Goal: Information Seeking & Learning: Learn about a topic

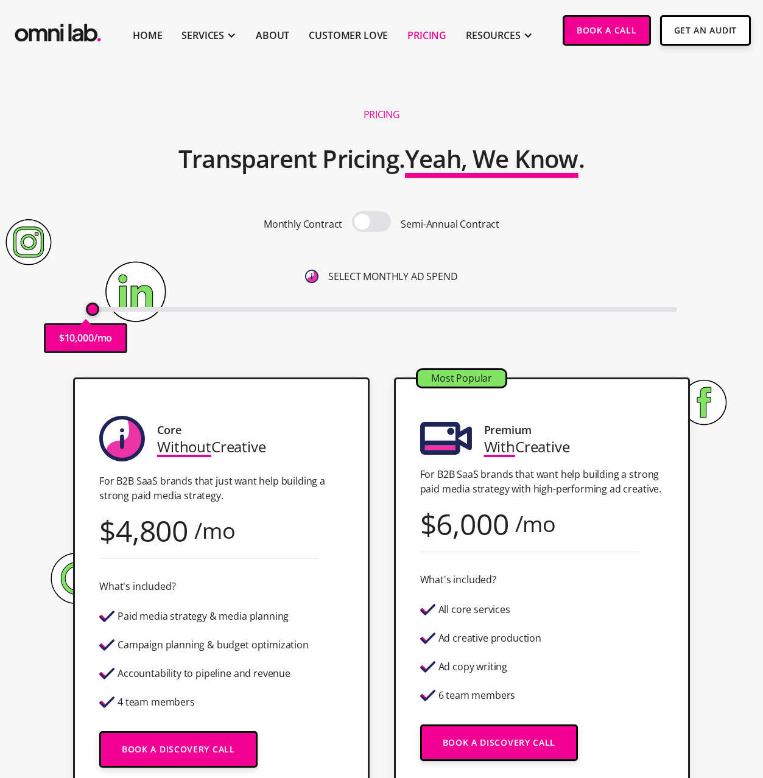
click at [84, 323] on div "$ 10,000 /mo" at bounding box center [85, 338] width 83 height 30
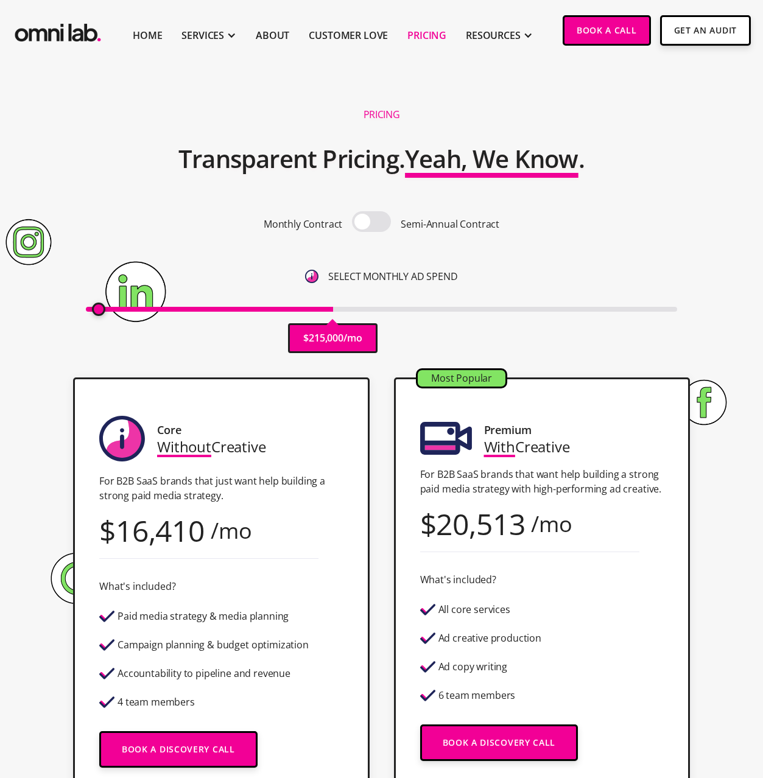
type input "10000"
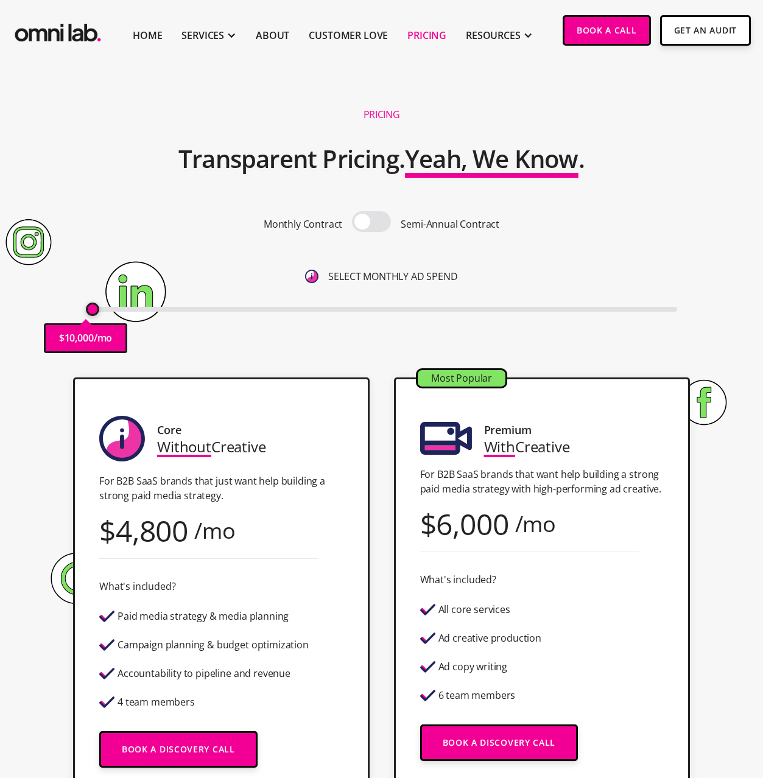
drag, startPoint x: 91, startPoint y: 310, endPoint x: 77, endPoint y: 310, distance: 14.0
click at [86, 310] on input "range" at bounding box center [381, 309] width 591 height 5
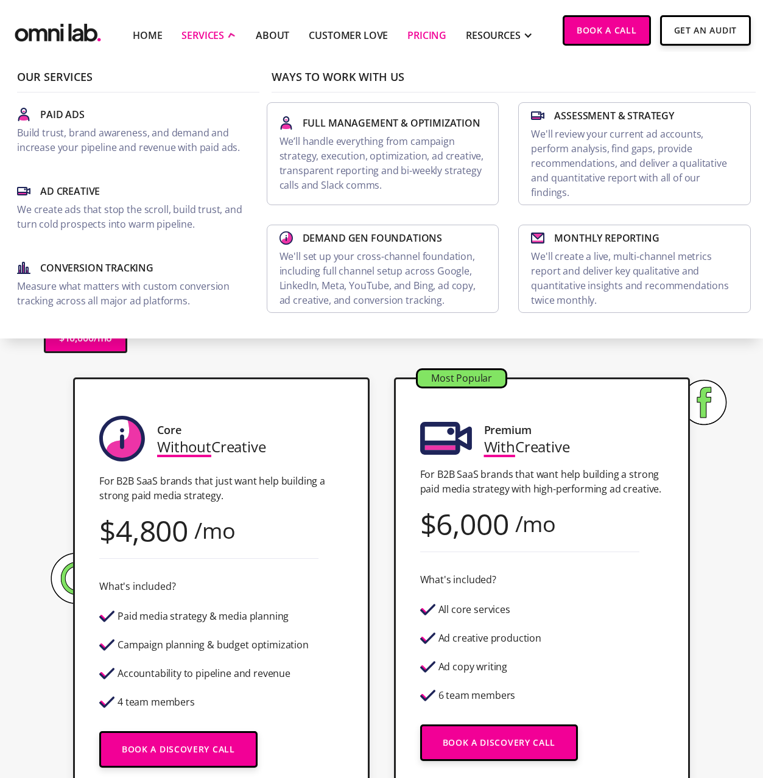
click at [194, 36] on div "SERVICES" at bounding box center [202, 35] width 43 height 15
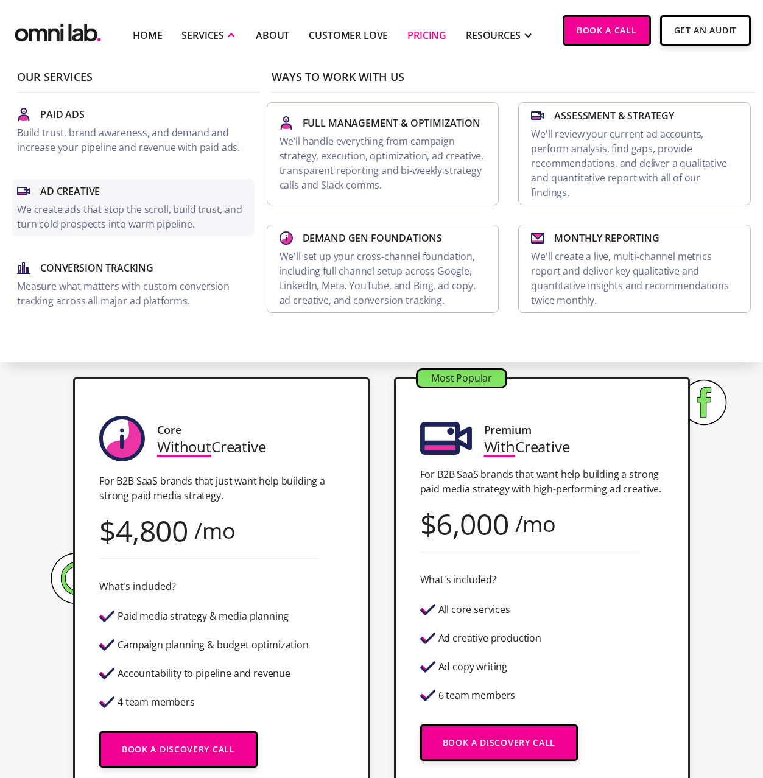
click at [118, 195] on div "Ad Creative" at bounding box center [133, 191] width 233 height 15
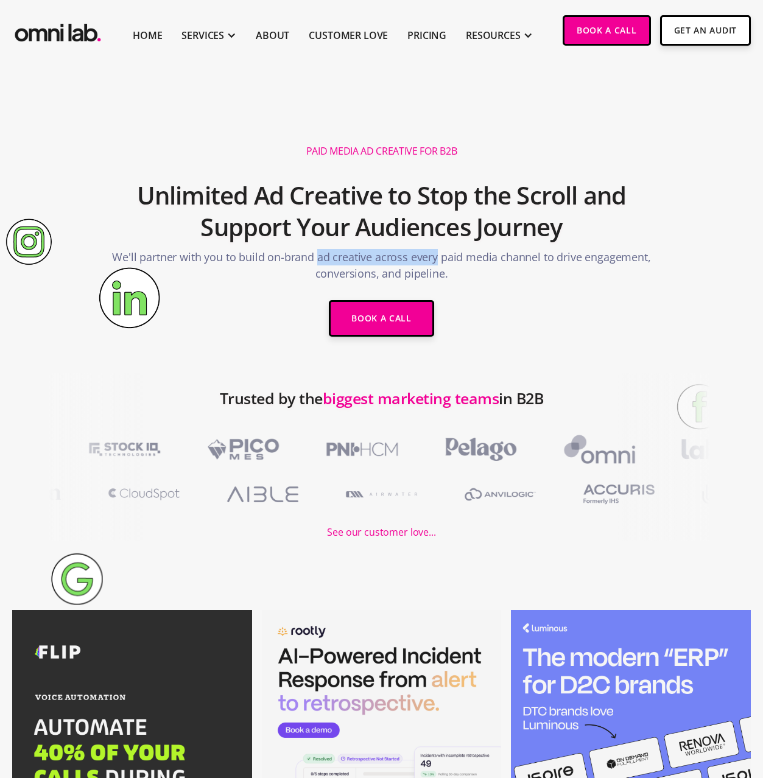
click at [423, 260] on p "We'll partner with you to build on-brand ad creative across every paid media ch…" at bounding box center [382, 268] width 580 height 39
click at [424, 260] on p "We'll partner with you to build on-brand ad creative across every paid media ch…" at bounding box center [382, 268] width 580 height 39
drag, startPoint x: 424, startPoint y: 260, endPoint x: 298, endPoint y: 246, distance: 126.2
click at [323, 246] on div "Paid Media Ad Creative for B2B Unlimited Ad Creative to Stop the Scroll and Sup…" at bounding box center [381, 241] width 609 height 215
click at [294, 247] on h2 "Unlimited Ad Creative to Stop the Scroll and Support Your Audiences Journey" at bounding box center [382, 212] width 580 height 76
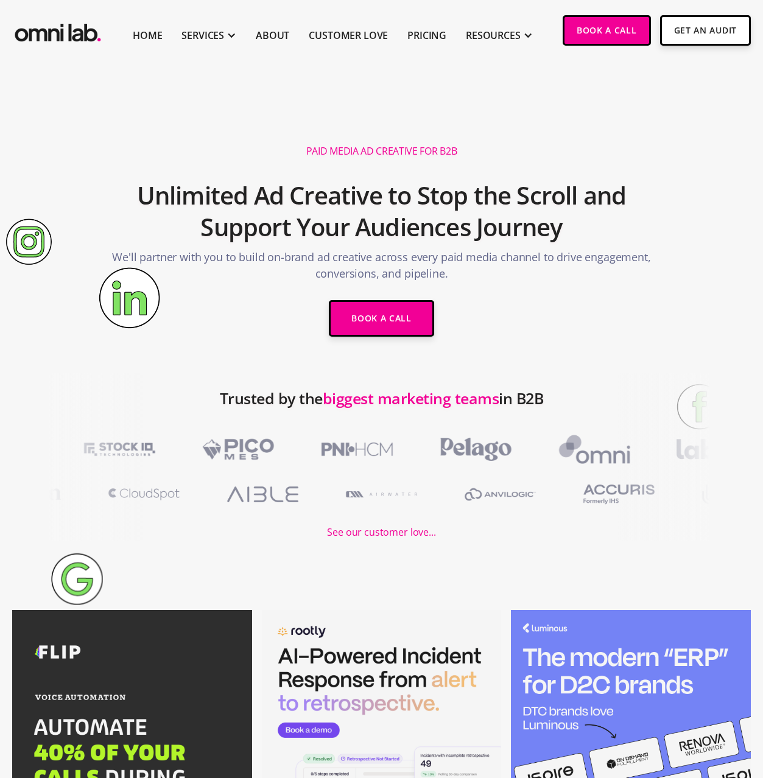
click at [294, 247] on h2 "Unlimited Ad Creative to Stop the Scroll and Support Your Audiences Journey" at bounding box center [382, 212] width 580 height 76
click at [341, 256] on p "We'll partner with you to build on-brand ad creative across every paid media ch…" at bounding box center [382, 268] width 580 height 39
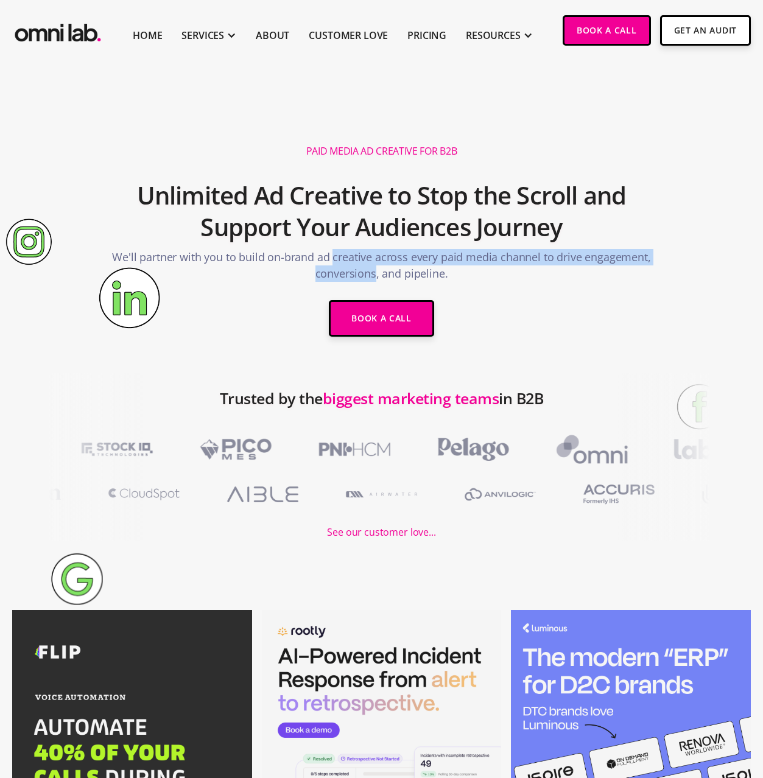
drag, startPoint x: 341, startPoint y: 256, endPoint x: 367, endPoint y: 274, distance: 31.9
click at [367, 274] on p "We'll partner with you to build on-brand ad creative across every paid media ch…" at bounding box center [382, 268] width 580 height 39
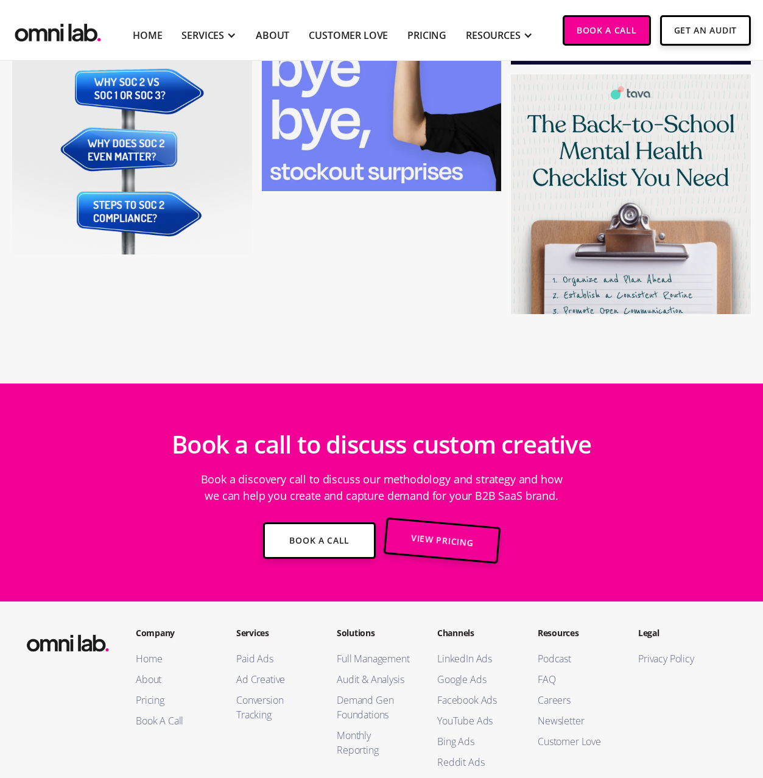
scroll to position [4462, 0]
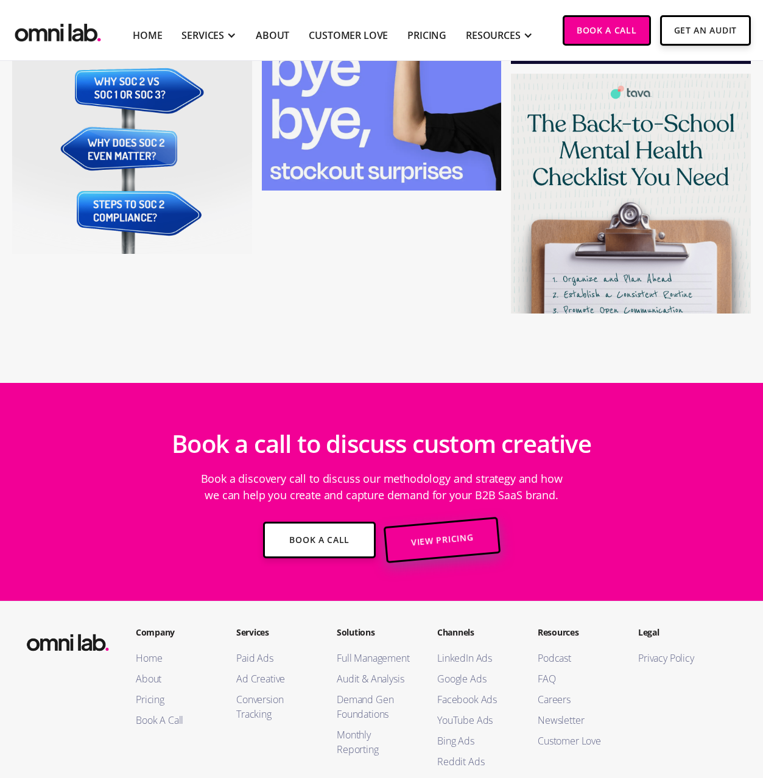
click at [431, 529] on link "View Pricing" at bounding box center [443, 540] width 118 height 46
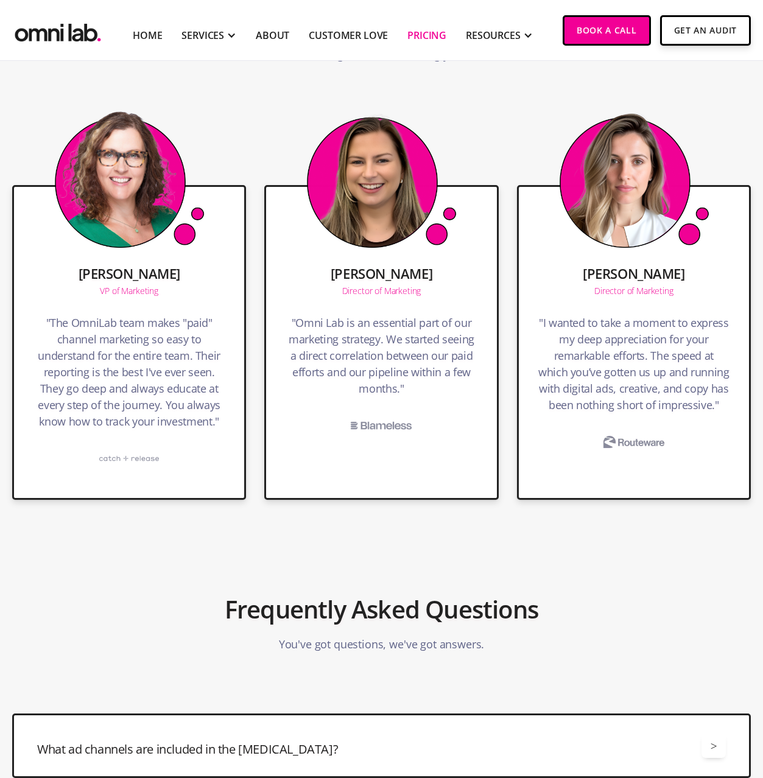
scroll to position [3125, 0]
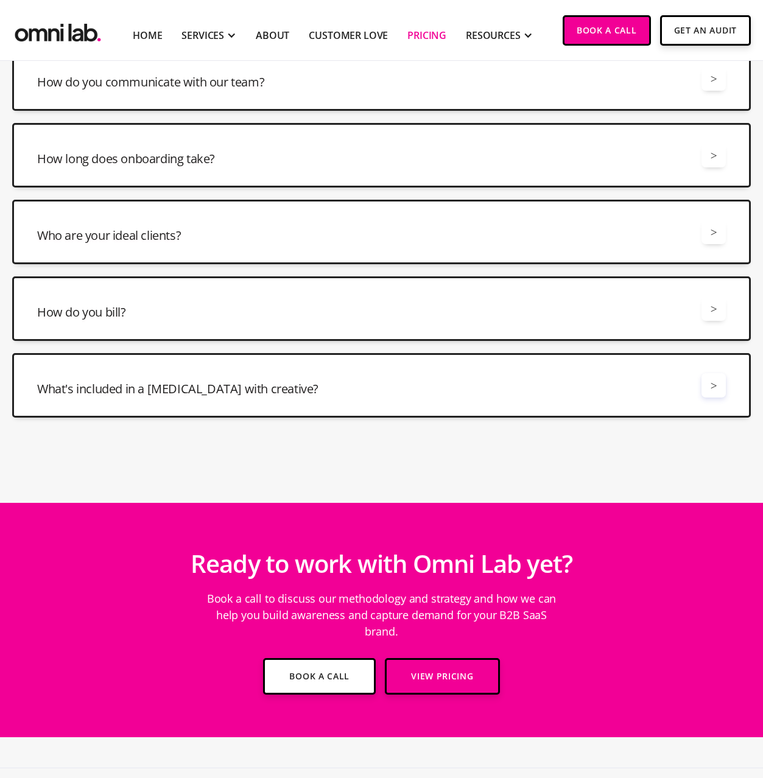
click at [711, 391] on div ">" at bounding box center [714, 386] width 7 height 16
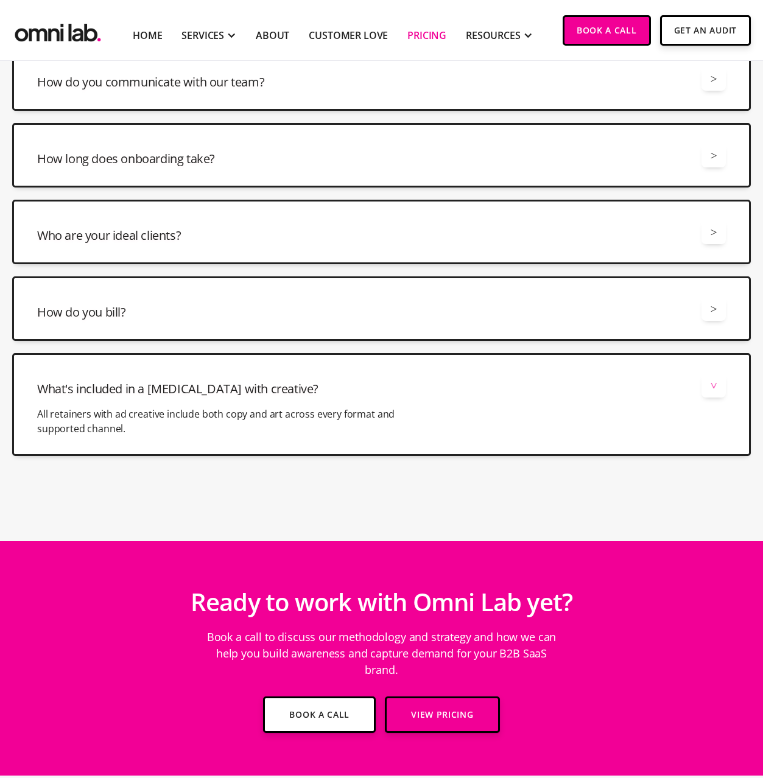
click at [220, 414] on p "All retainers with ad creative include both copy and art across every format an…" at bounding box center [217, 421] width 360 height 29
click at [220, 414] on div "What's included in a retainer with creative? > All retainers with ad creative i…" at bounding box center [381, 404] width 739 height 103
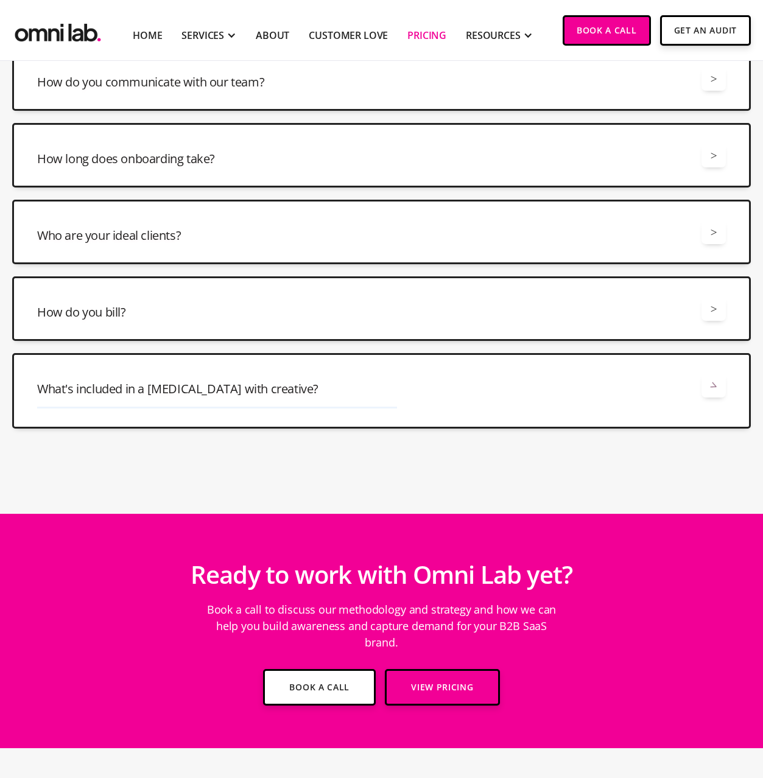
click at [220, 414] on p "All retainers with ad creative include both copy and art across every format an…" at bounding box center [217, 421] width 360 height 29
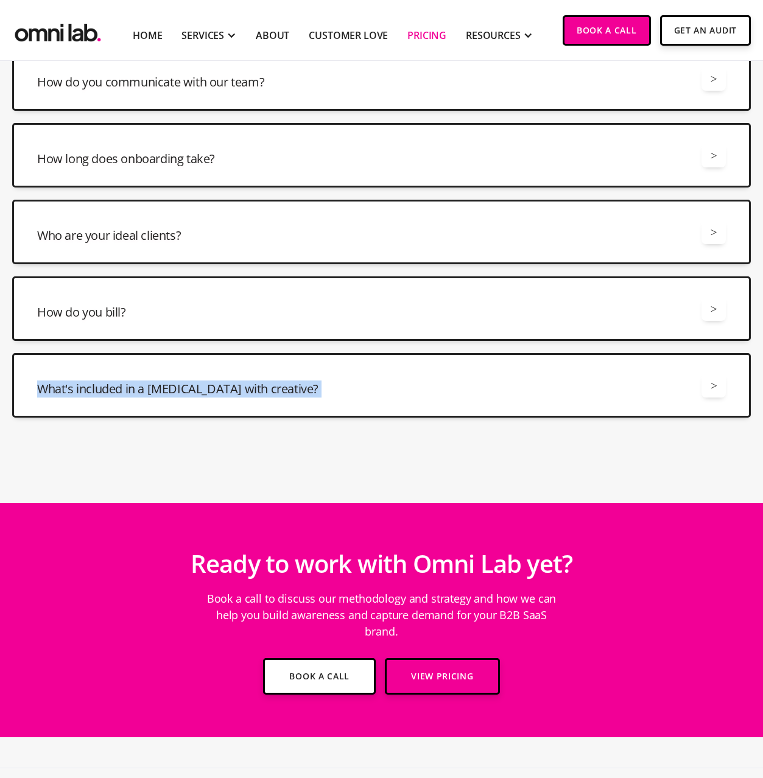
click at [220, 414] on div "What's included in a retainer with creative? > All retainers with ad creative i…" at bounding box center [381, 385] width 739 height 65
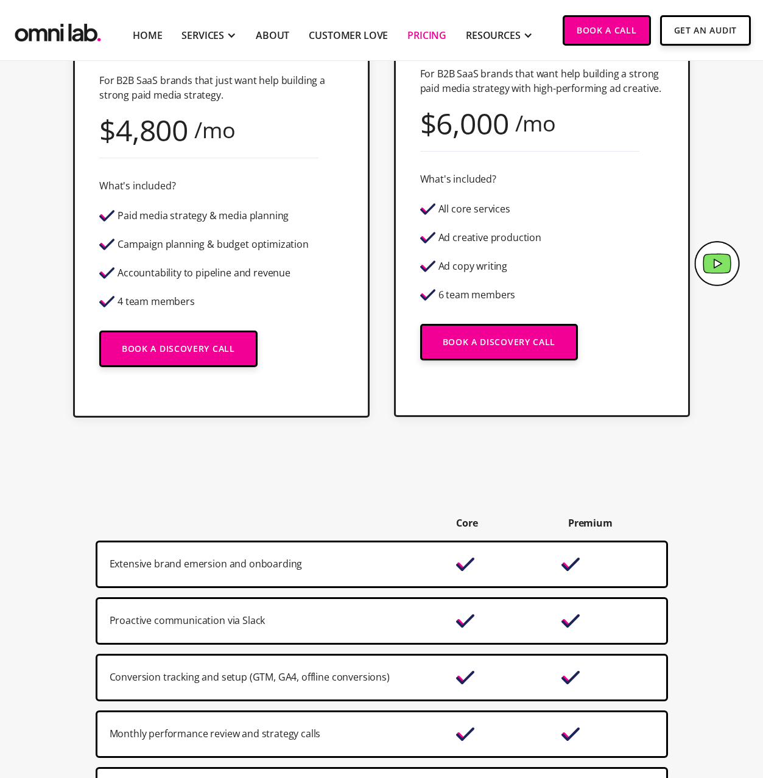
scroll to position [0, 0]
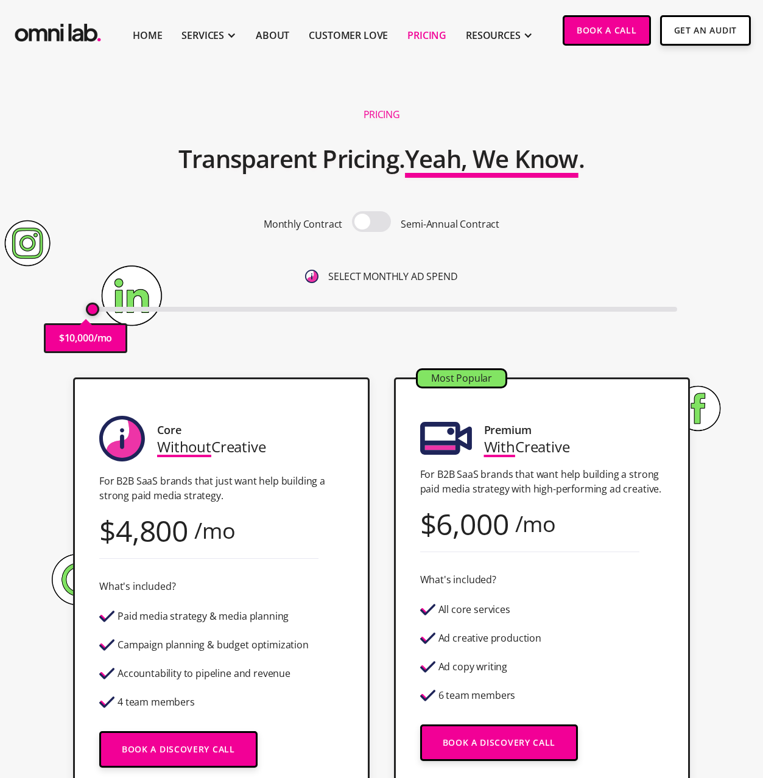
click at [87, 308] on input "range" at bounding box center [381, 309] width 591 height 5
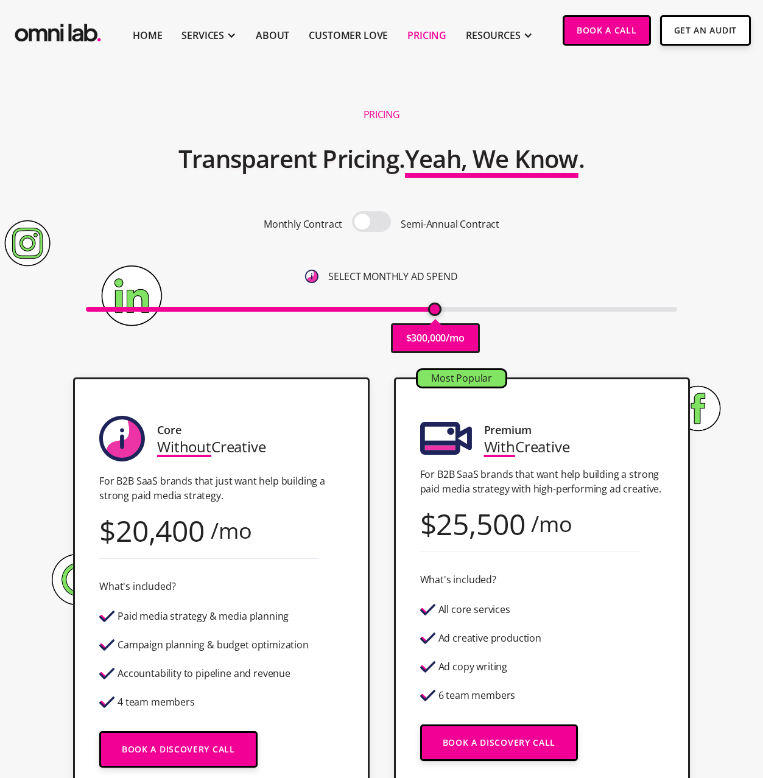
drag, startPoint x: 91, startPoint y: 311, endPoint x: 434, endPoint y: 314, distance: 342.9
click at [434, 312] on input "range" at bounding box center [381, 309] width 591 height 5
click at [353, 224] on span at bounding box center [371, 221] width 39 height 21
click at [372, 223] on input "checkbox" at bounding box center [372, 223] width 0 height 0
click at [383, 227] on span at bounding box center [371, 221] width 39 height 21
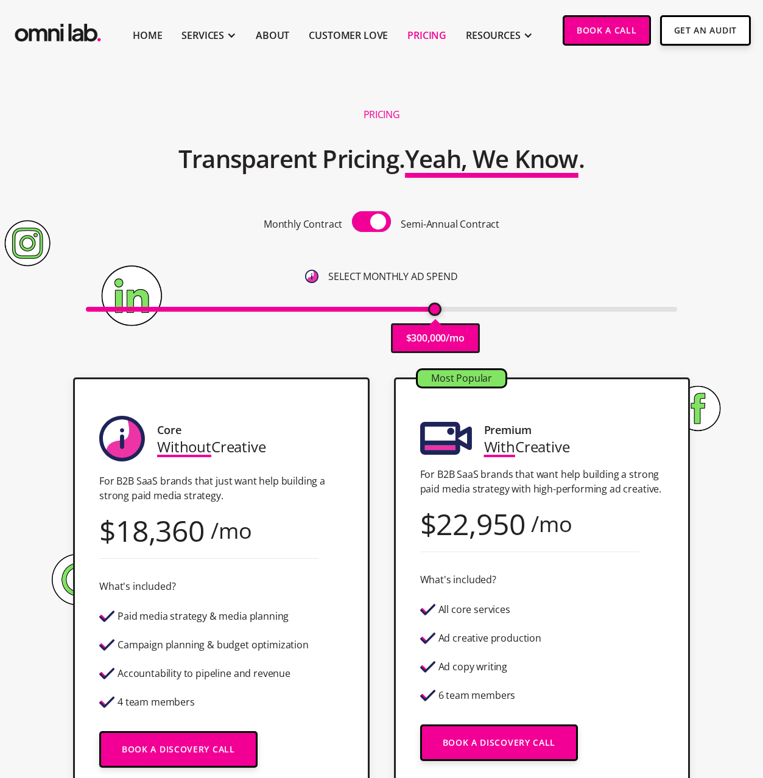
click at [372, 223] on input "checkbox" at bounding box center [372, 223] width 0 height 0
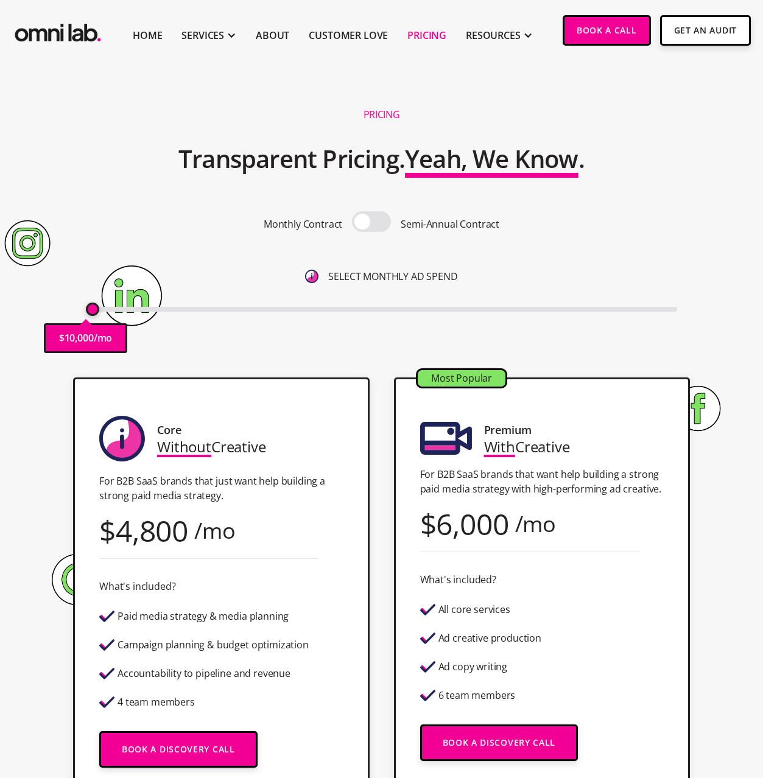
drag, startPoint x: 430, startPoint y: 310, endPoint x: 55, endPoint y: 311, distance: 375.2
type input "10000"
click at [86, 310] on input "range" at bounding box center [381, 309] width 591 height 5
click at [93, 146] on div "Pricing Transparent Pricing. Yeah, We Know . Monthly Contract Semi-Annual Contr…" at bounding box center [381, 231] width 739 height 268
click at [385, 276] on p "SELECT MONTHLY AD SPEND" at bounding box center [392, 277] width 129 height 16
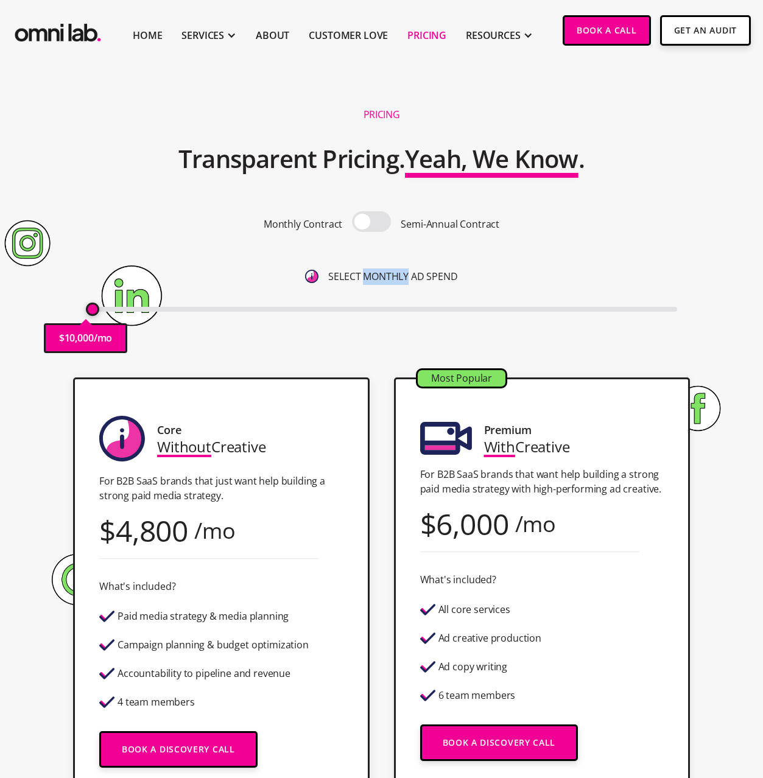
click at [385, 276] on p "SELECT MONTHLY AD SPEND" at bounding box center [392, 277] width 129 height 16
click at [440, 281] on p "SELECT MONTHLY AD SPEND" at bounding box center [392, 277] width 129 height 16
